Goal: Obtain resource: Download file/media

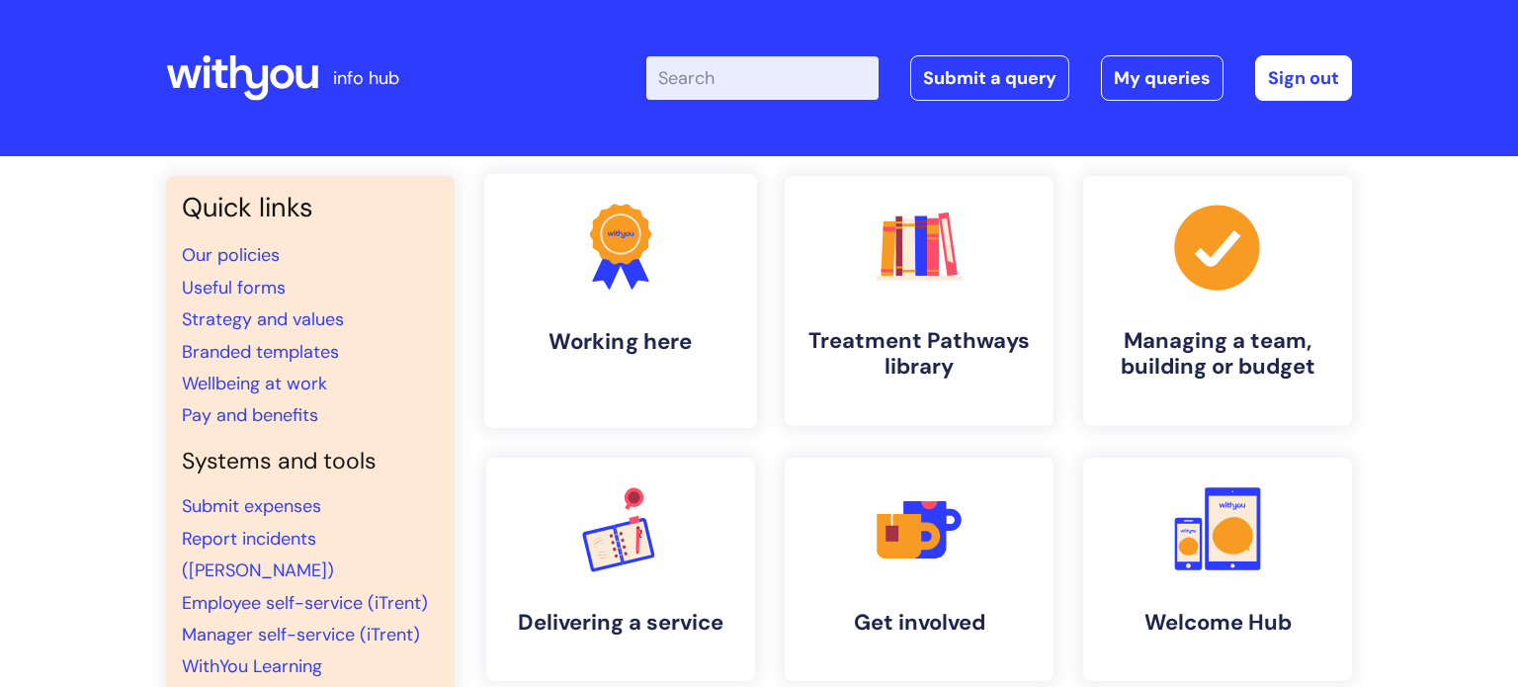
click at [640, 278] on icon at bounding box center [632, 268] width 33 height 42
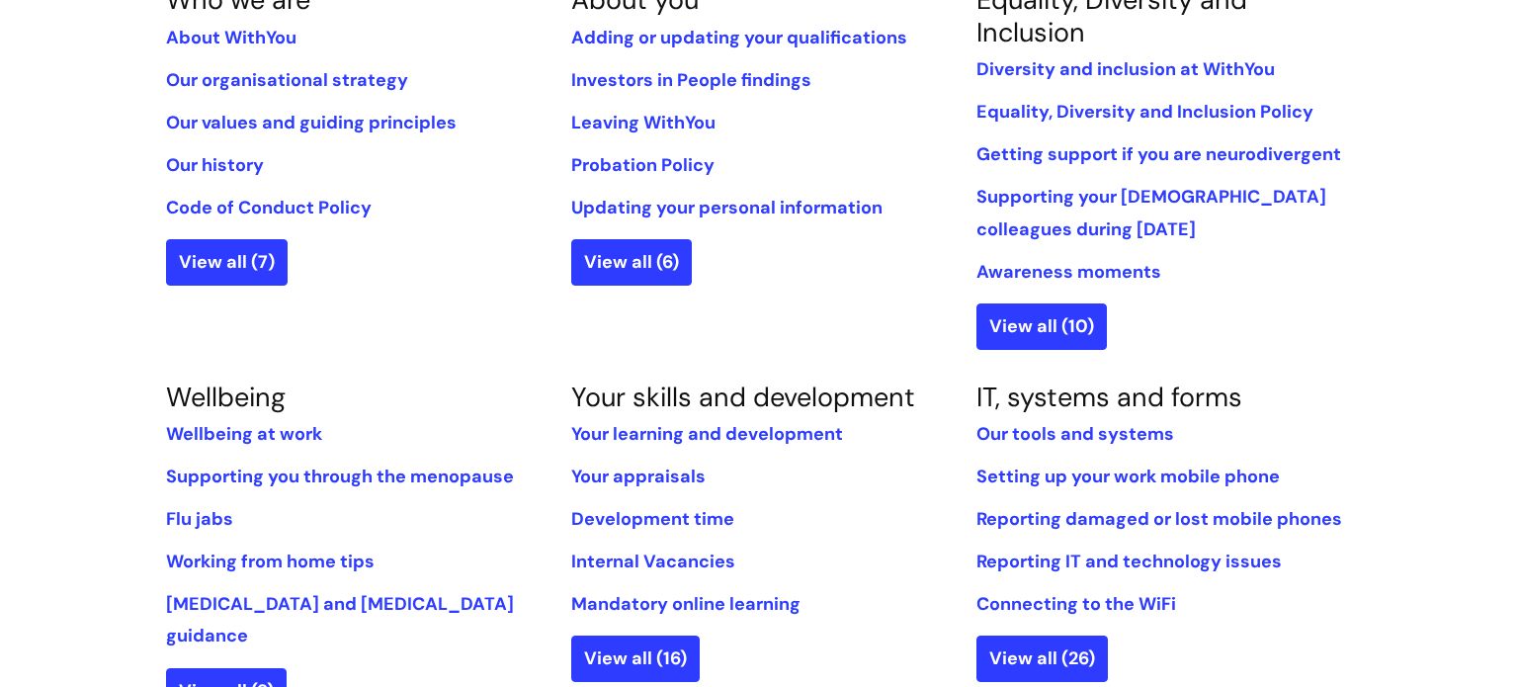
scroll to position [514, 0]
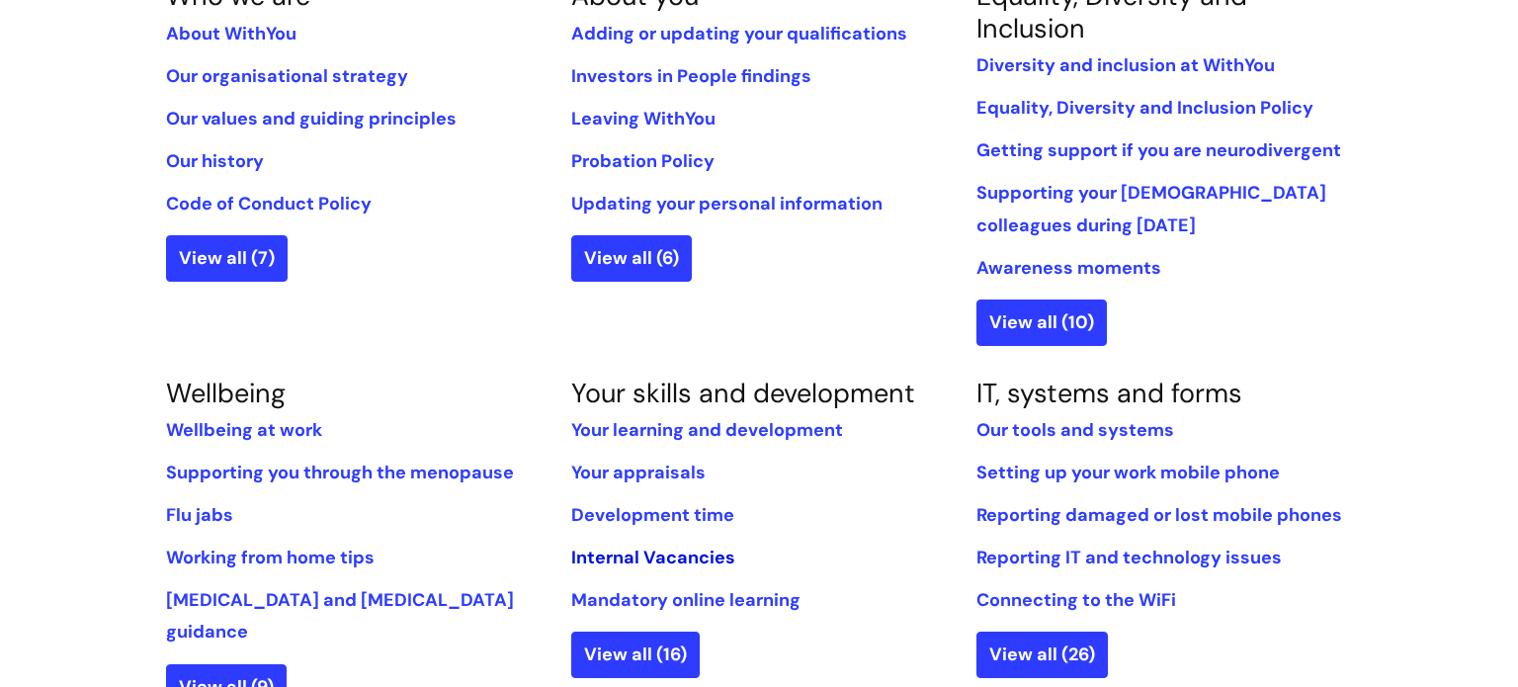
click at [679, 552] on link "Internal Vacancies" at bounding box center [653, 558] width 164 height 24
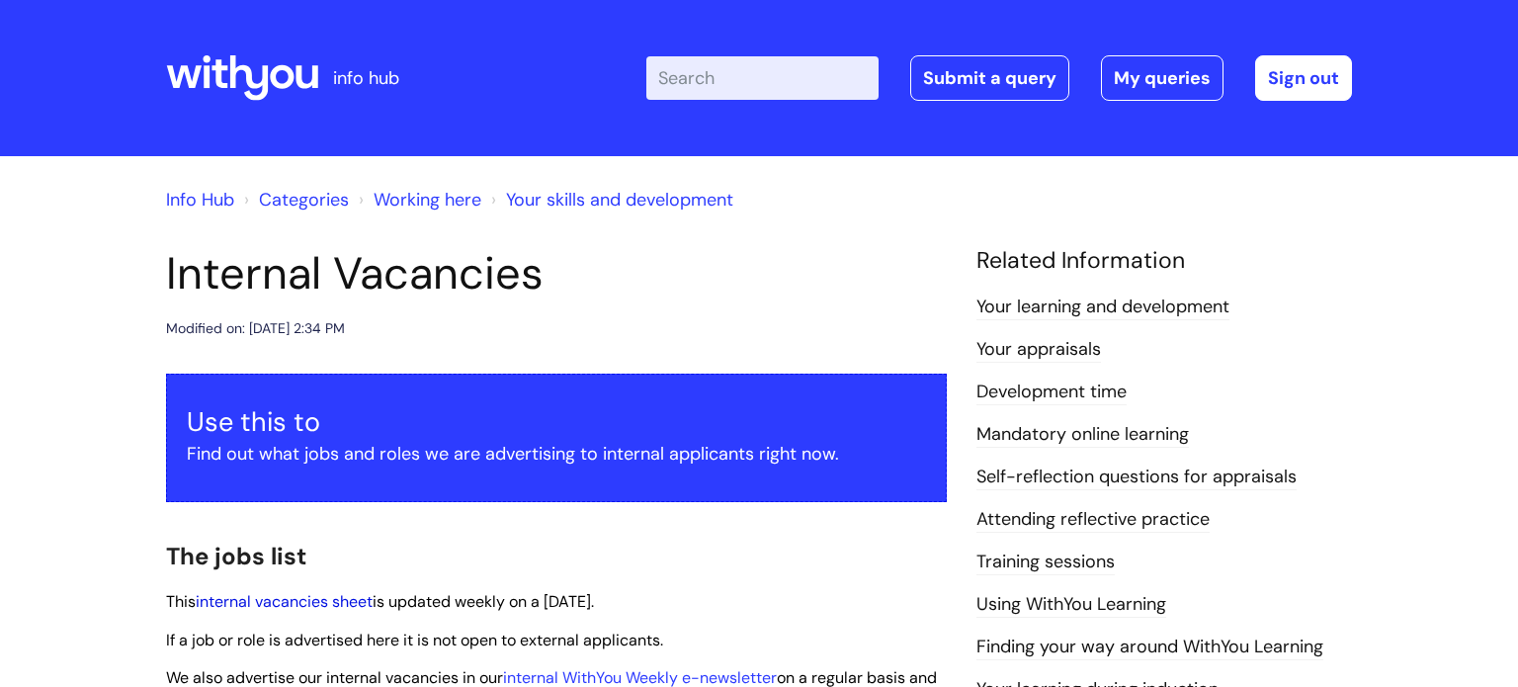
click at [290, 602] on link "internal vacancies sheet" at bounding box center [284, 601] width 177 height 21
